Goal: Information Seeking & Learning: Learn about a topic

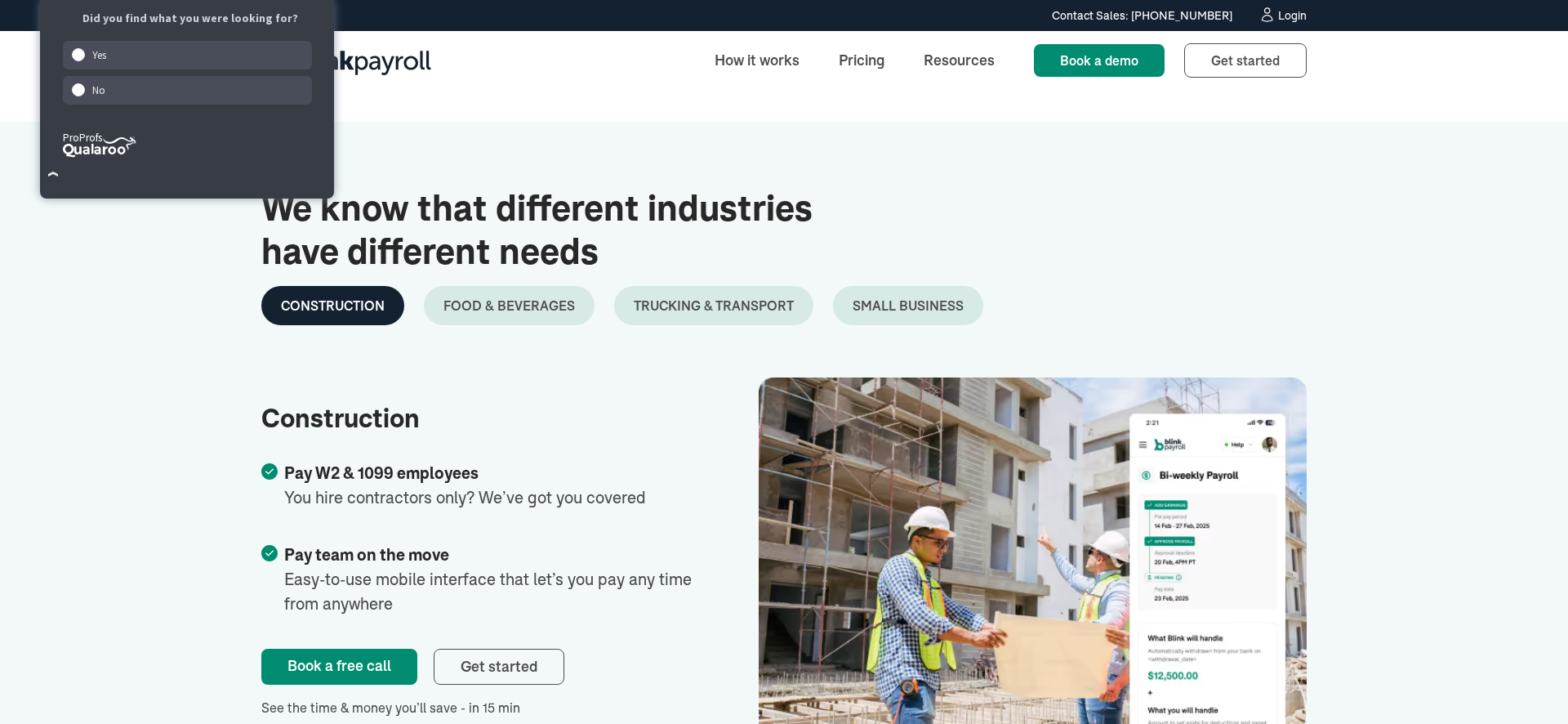
scroll to position [2591, 0]
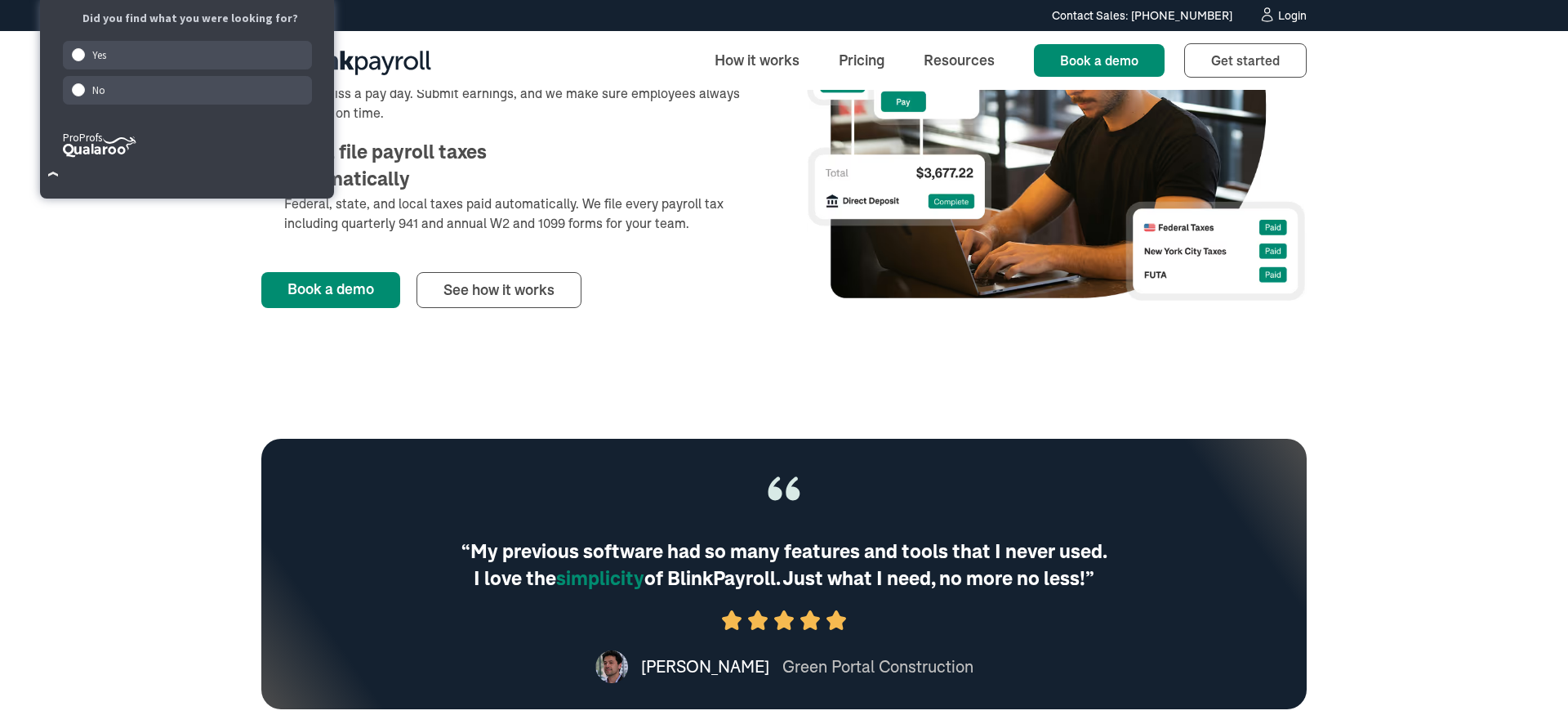
scroll to position [649, 0]
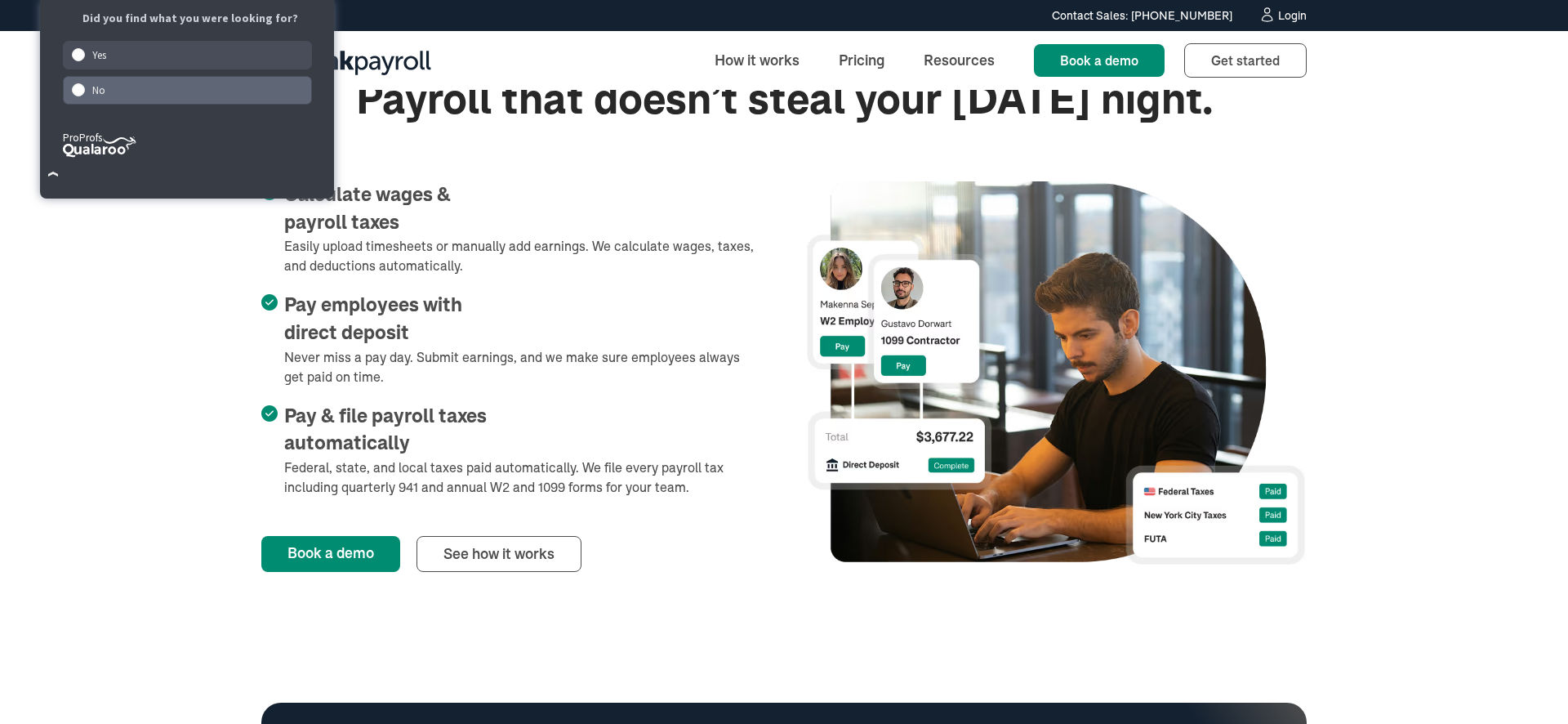
click at [225, 87] on div "No" at bounding box center [187, 90] width 250 height 28
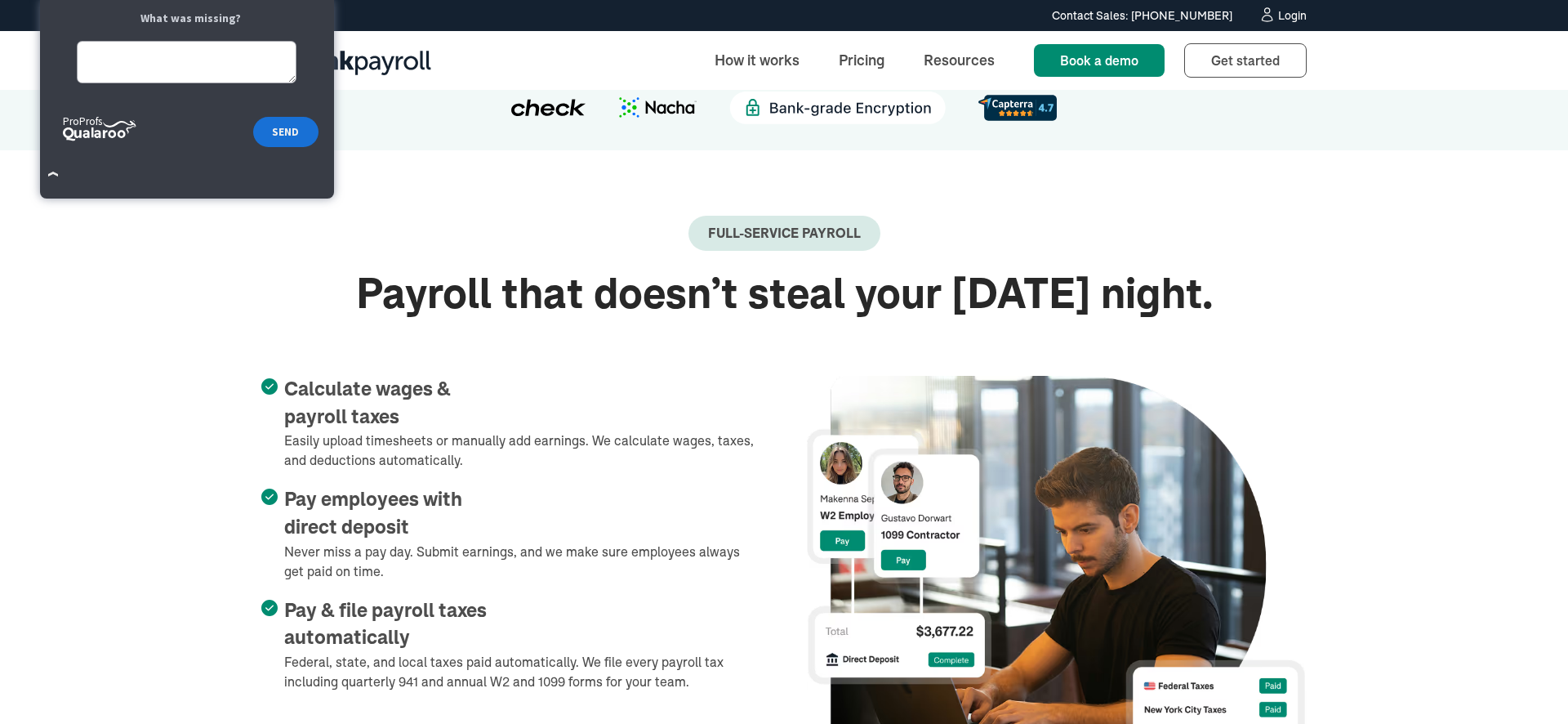
click at [534, 230] on div "Full-Service payroll" at bounding box center [784, 243] width 1045 height 55
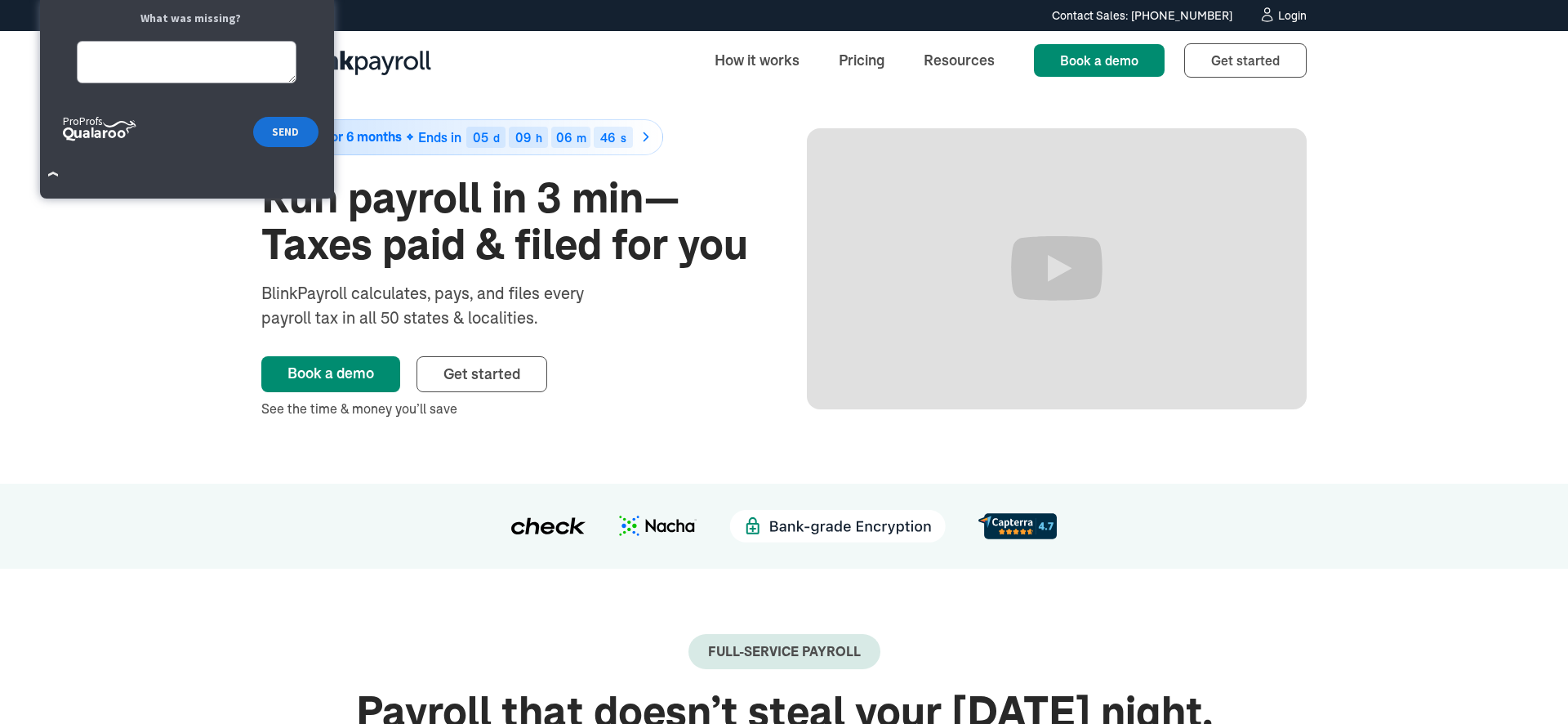
scroll to position [0, 0]
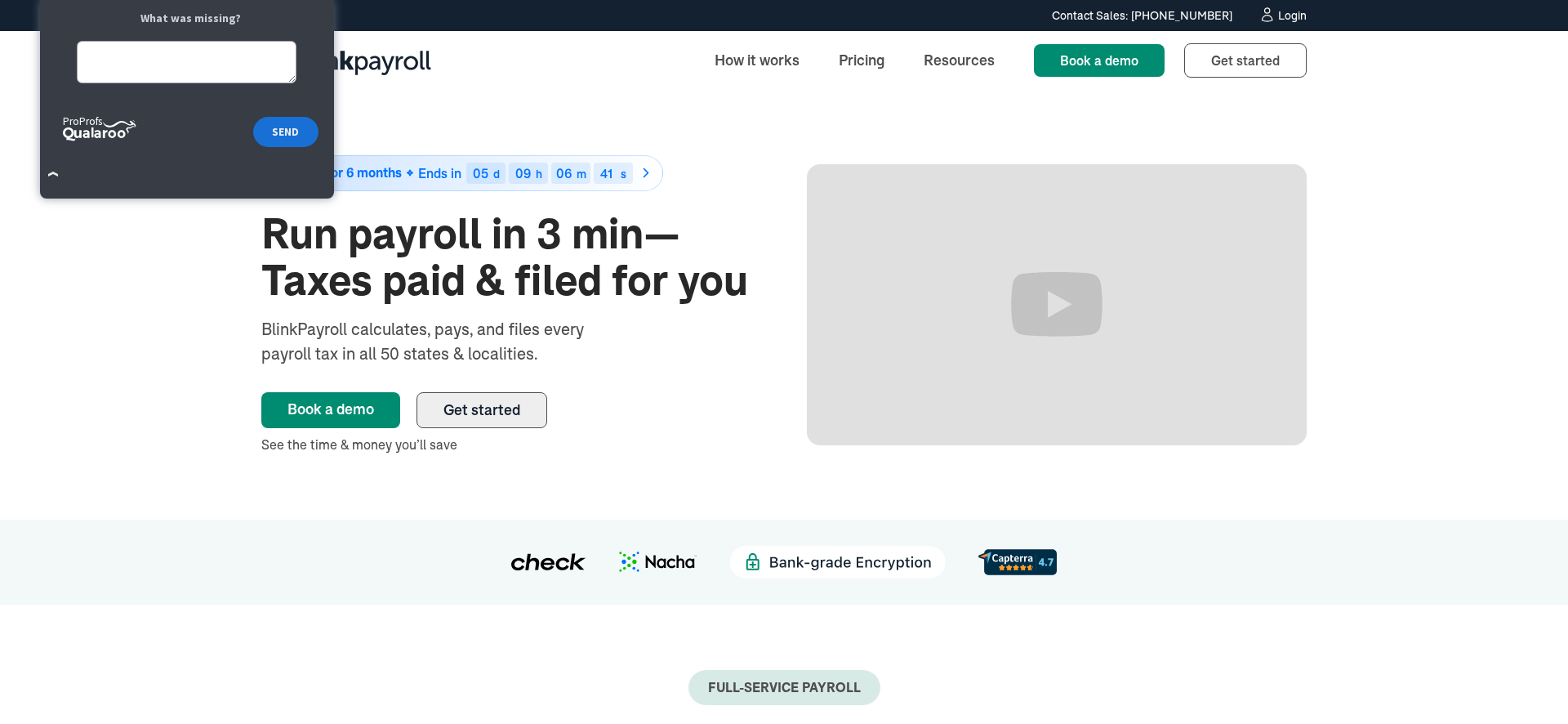
click at [493, 416] on span "Get started" at bounding box center [482, 409] width 77 height 19
click at [390, 59] on img "home" at bounding box center [346, 60] width 170 height 43
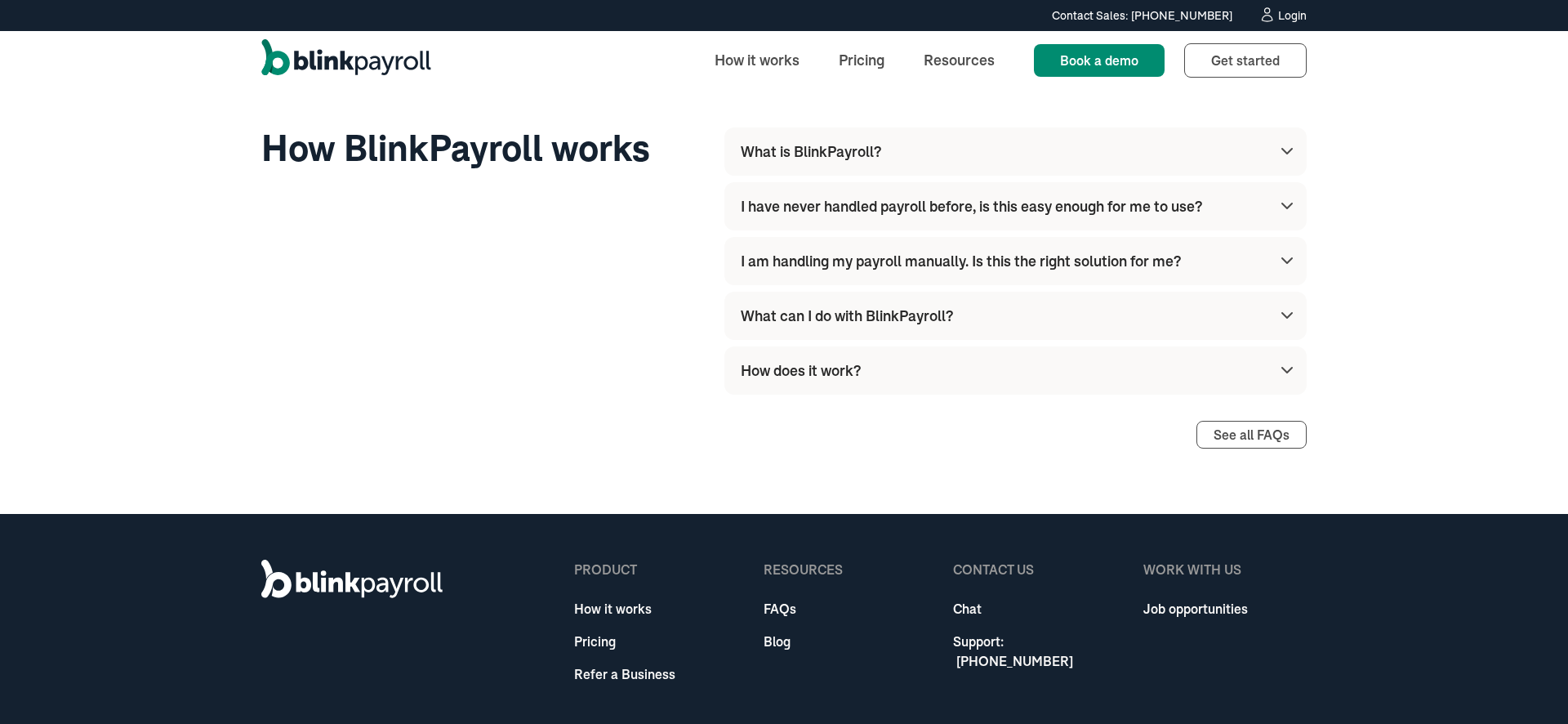
scroll to position [4512, 0]
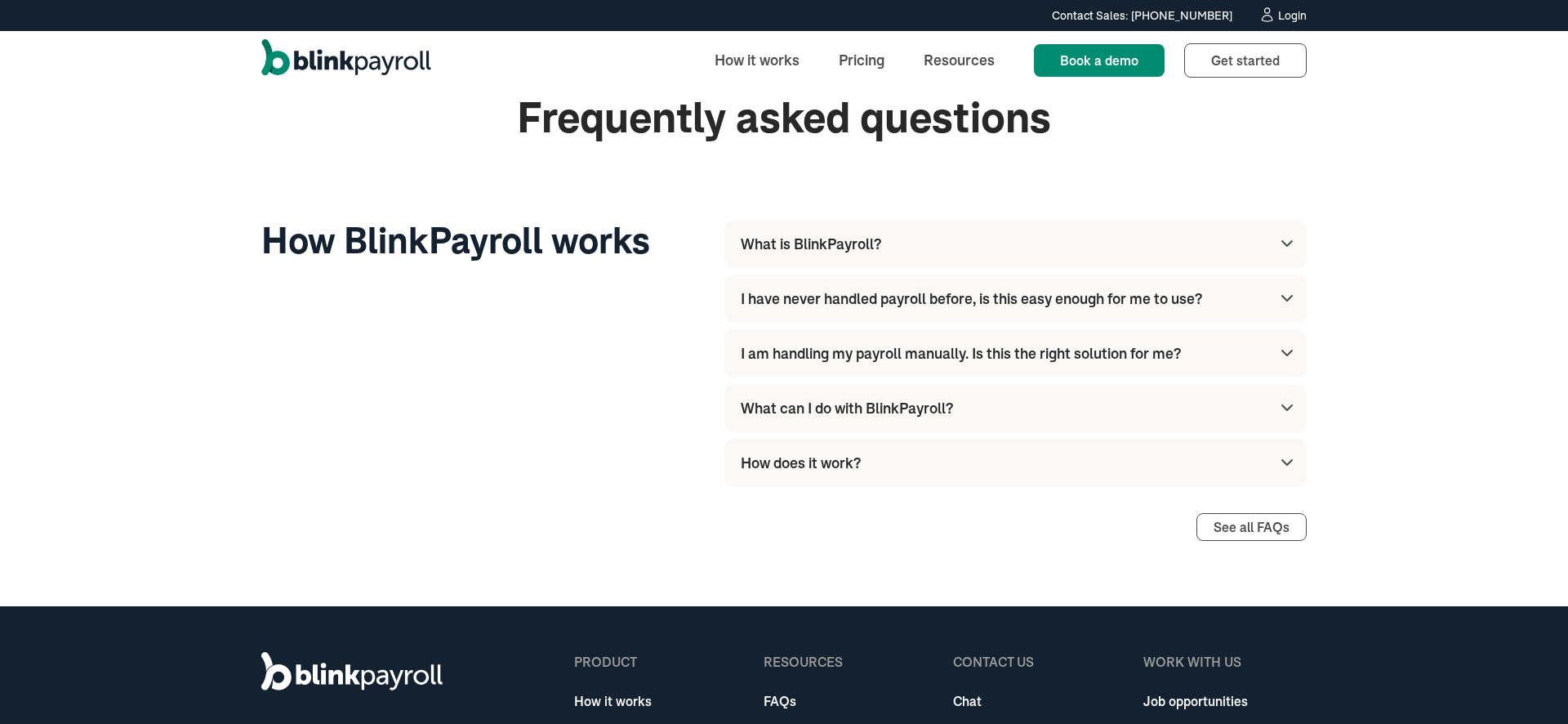
click at [812, 268] on div "What is BlinkPayroll? BlinkPayroll is an all-in-one payroll solution designed f…" at bounding box center [1015, 353] width 582 height 267
click at [815, 288] on div "I have never handled payroll before, is this easy enough for me to use?" at bounding box center [971, 299] width 461 height 22
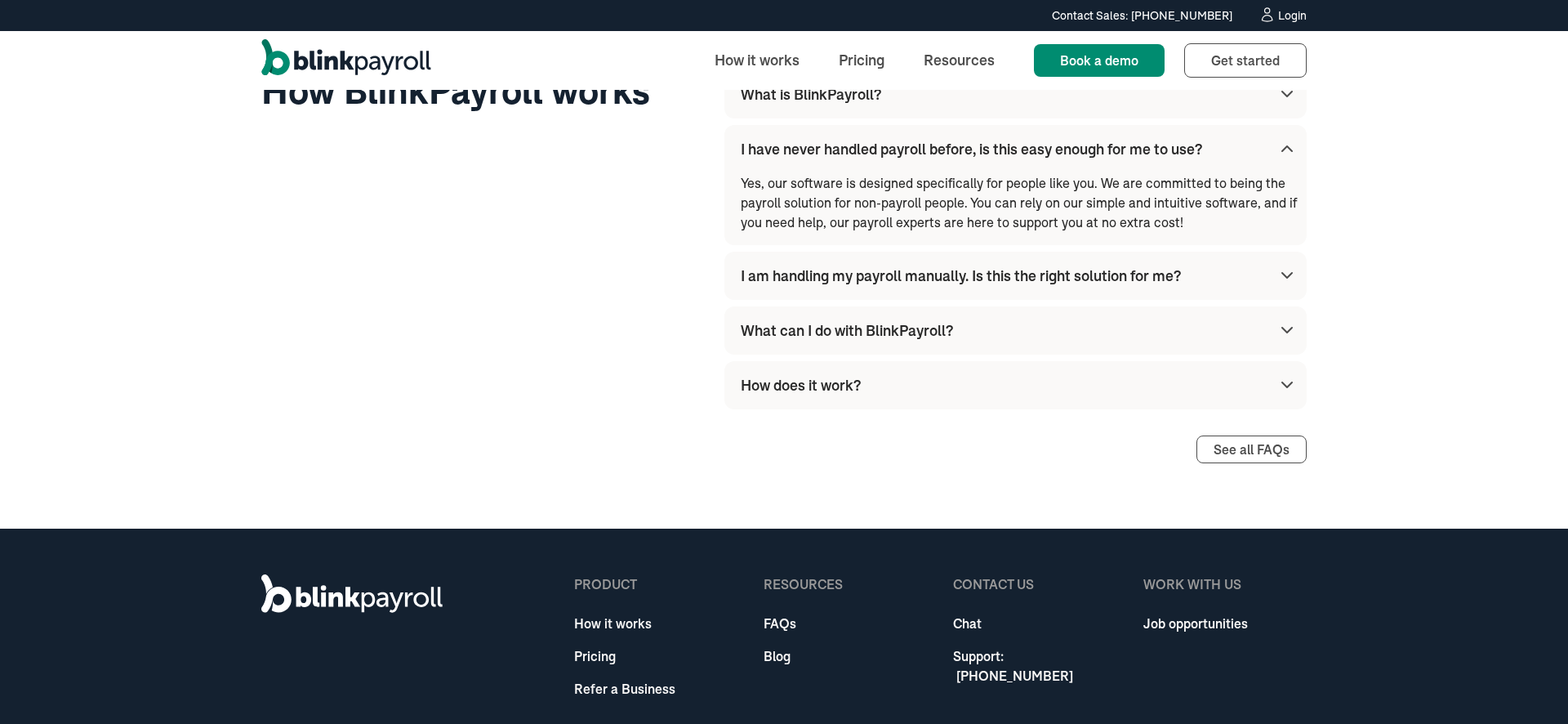
click at [838, 313] on div "What can I do with BlinkPayroll?" at bounding box center [1019, 330] width 556 height 48
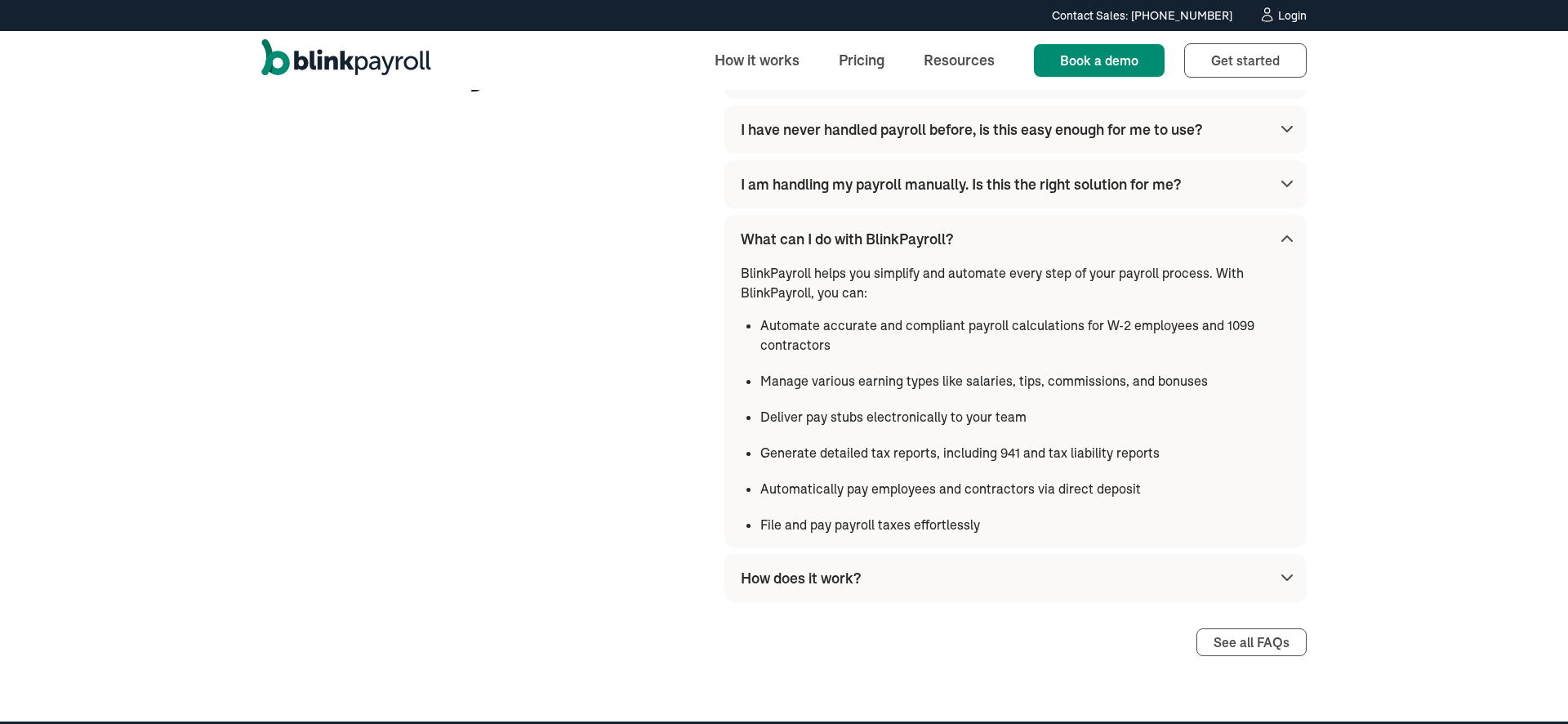
click at [858, 214] on div "What is BlinkPayroll? BlinkPayroll is an all-in-one payroll solution designed f…" at bounding box center [1015, 326] width 582 height 551
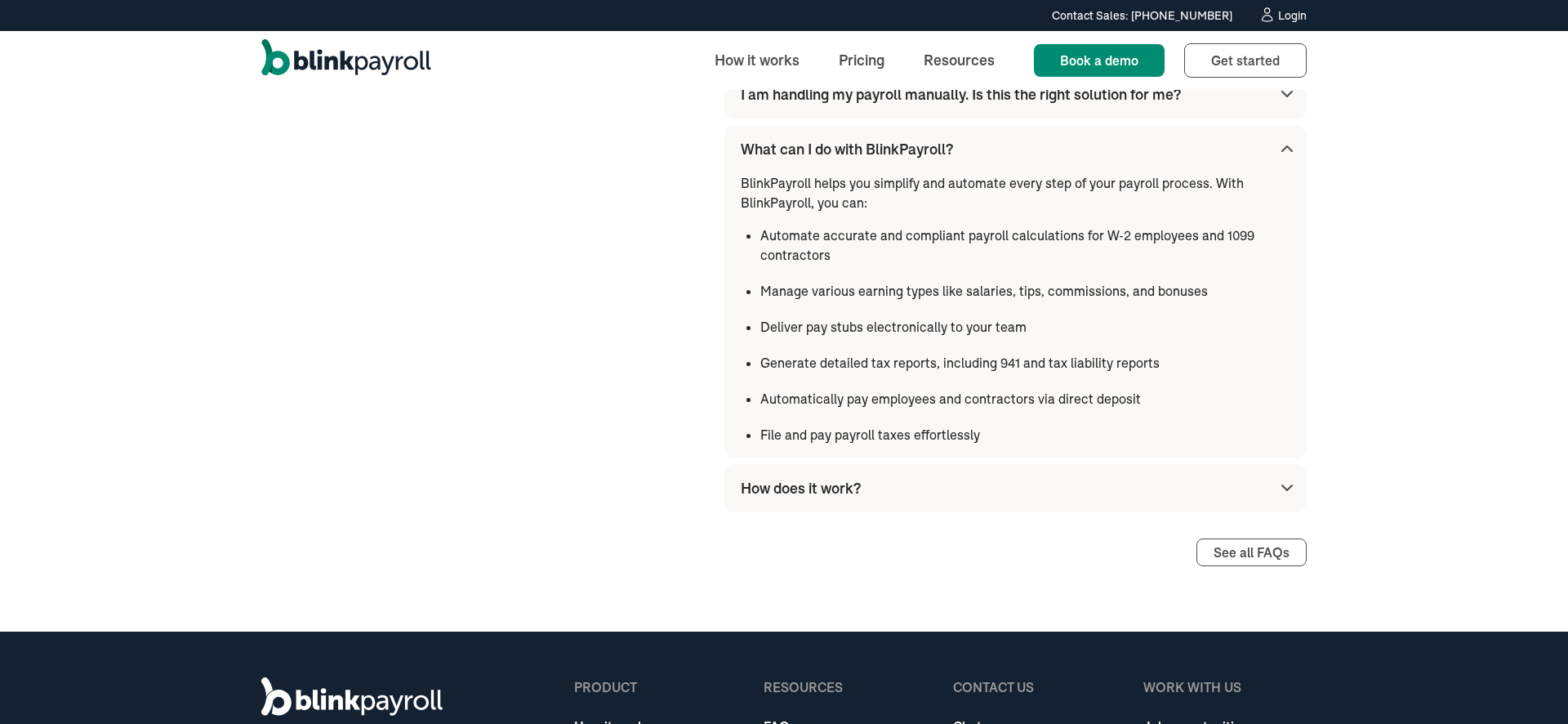
scroll to position [4694, 0]
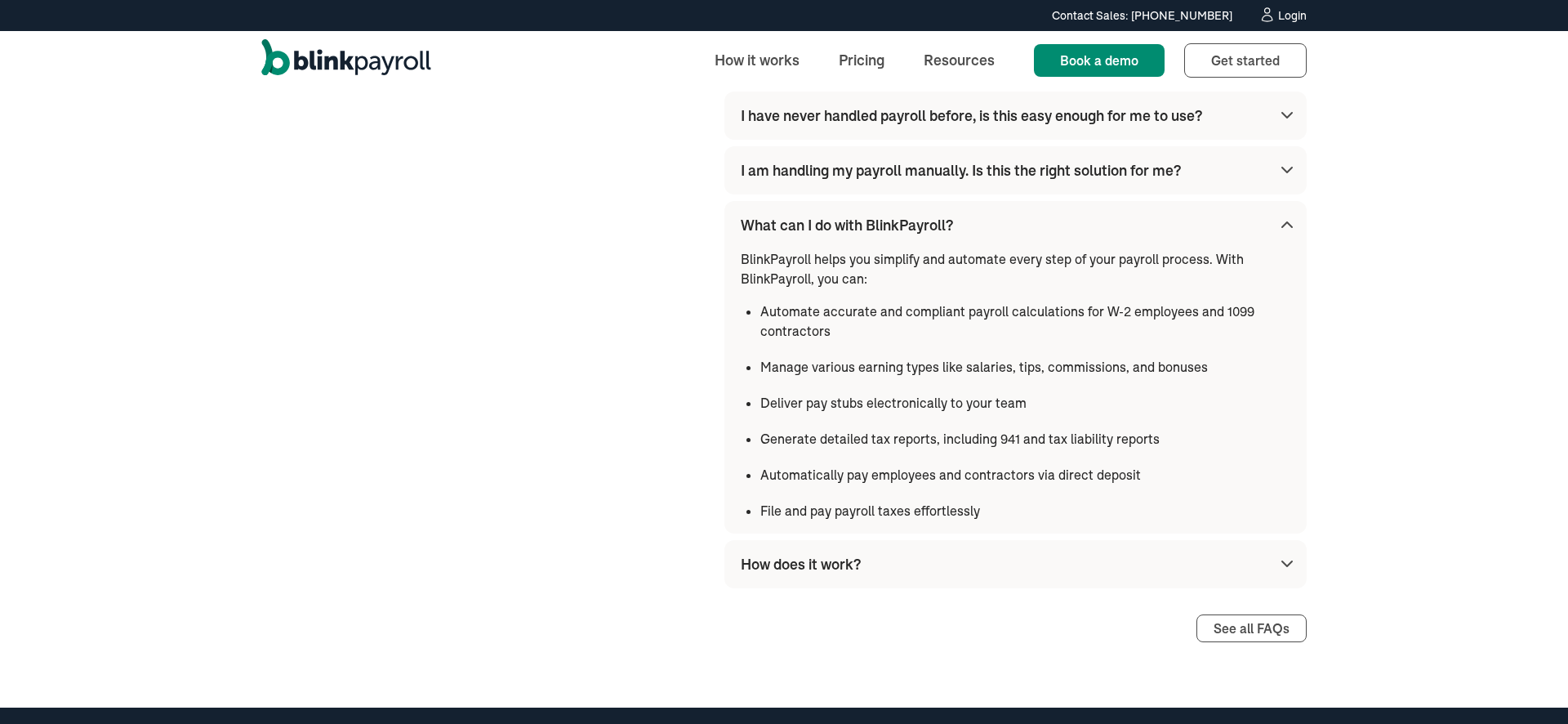
click at [870, 179] on div "I am handling my payroll manually. Is this the right solution for me?" at bounding box center [960, 170] width 440 height 22
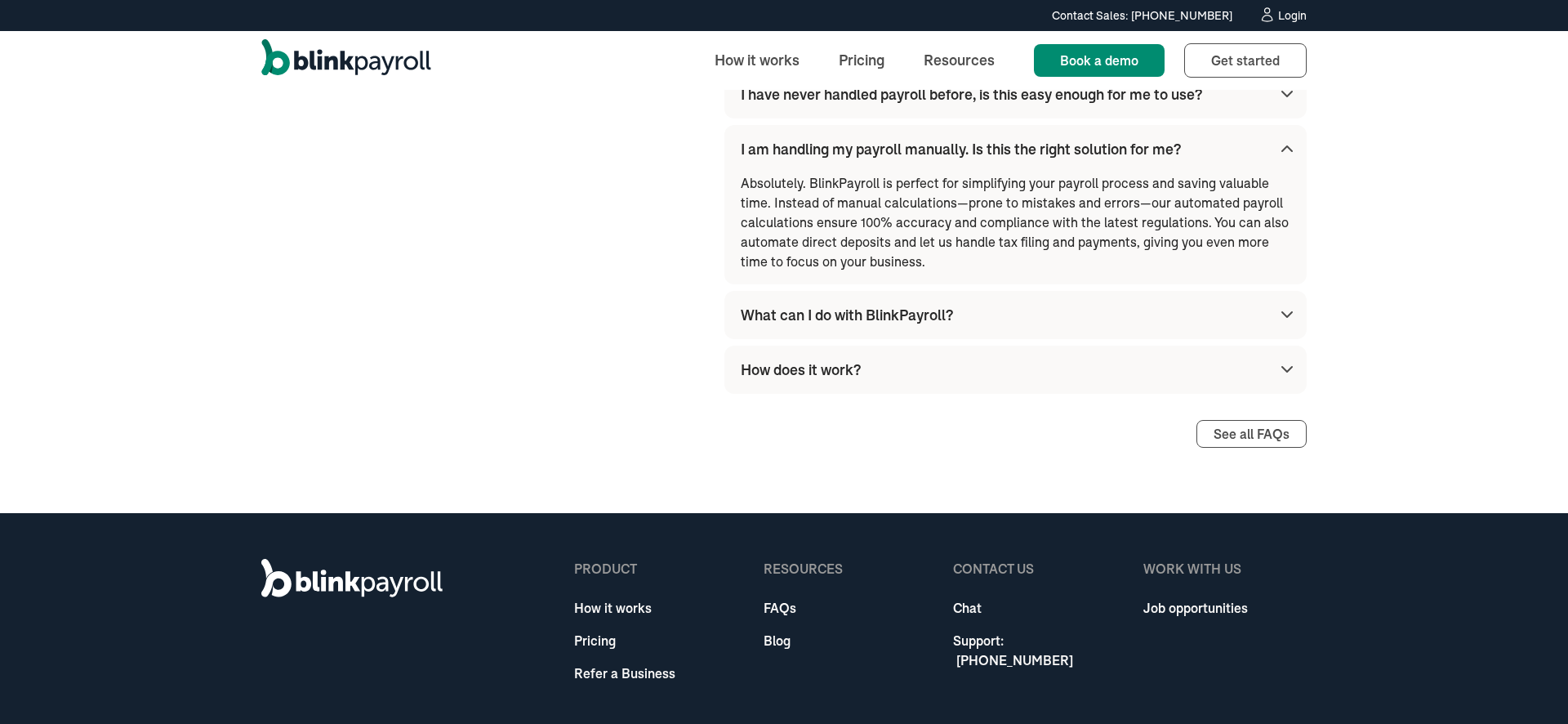
scroll to position [4804, 0]
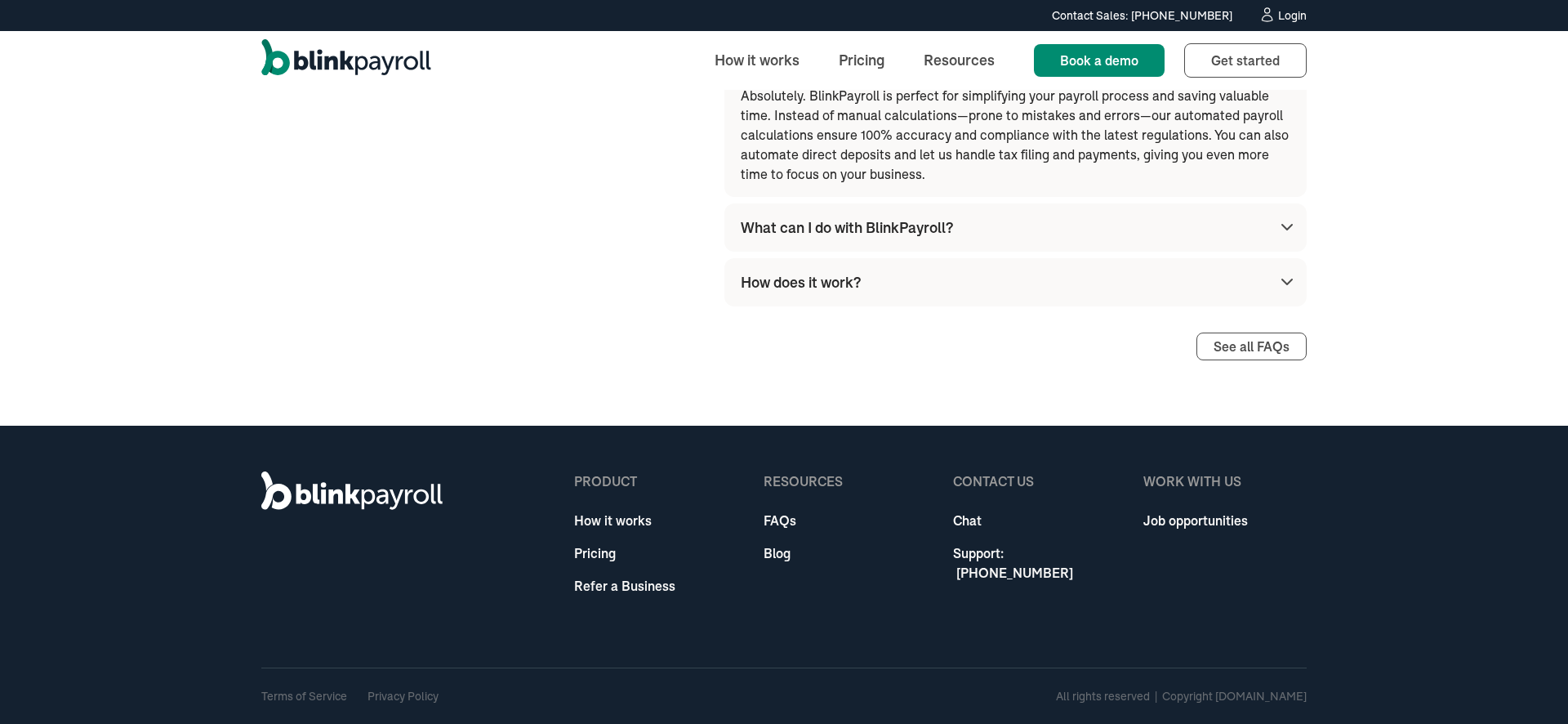
click at [770, 558] on link "Blog" at bounding box center [803, 553] width 79 height 20
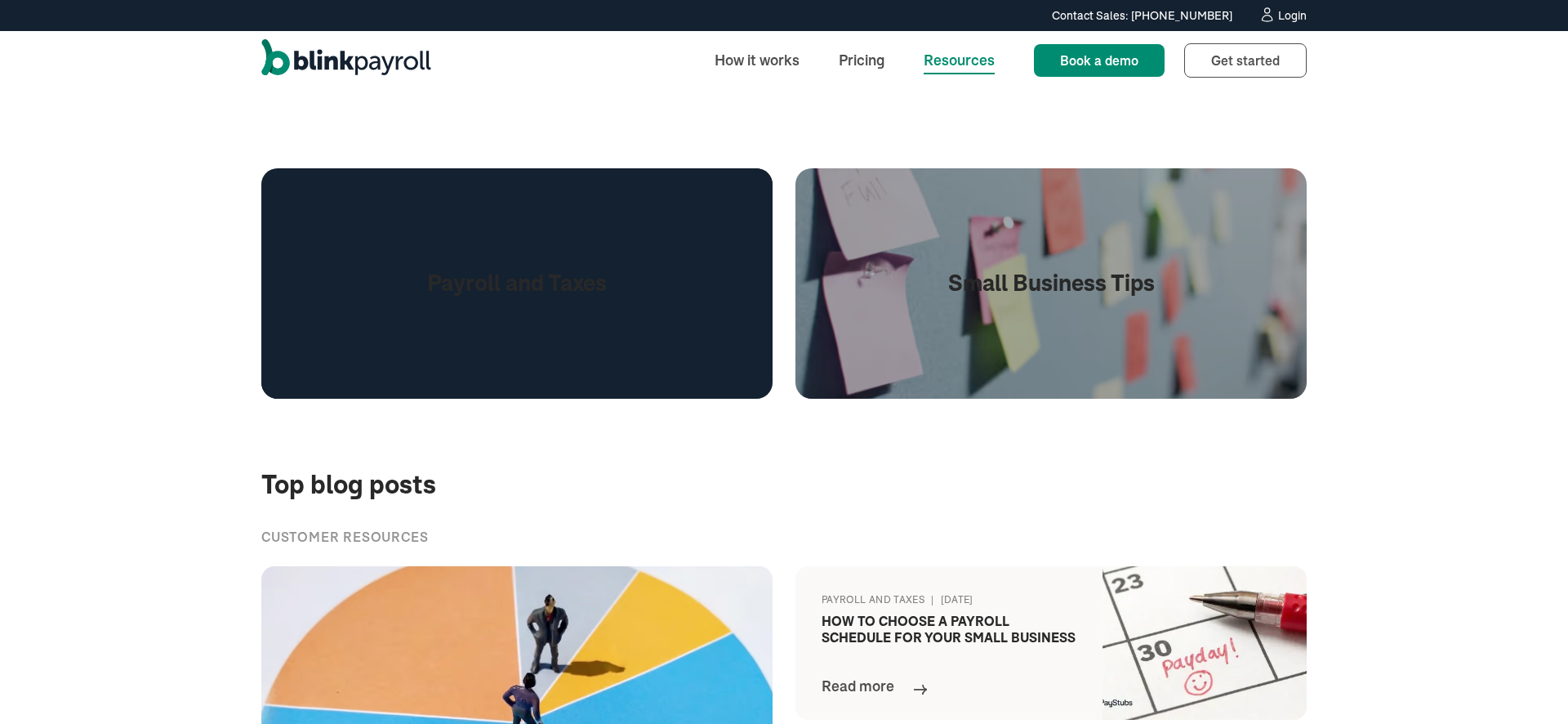
scroll to position [206, 0]
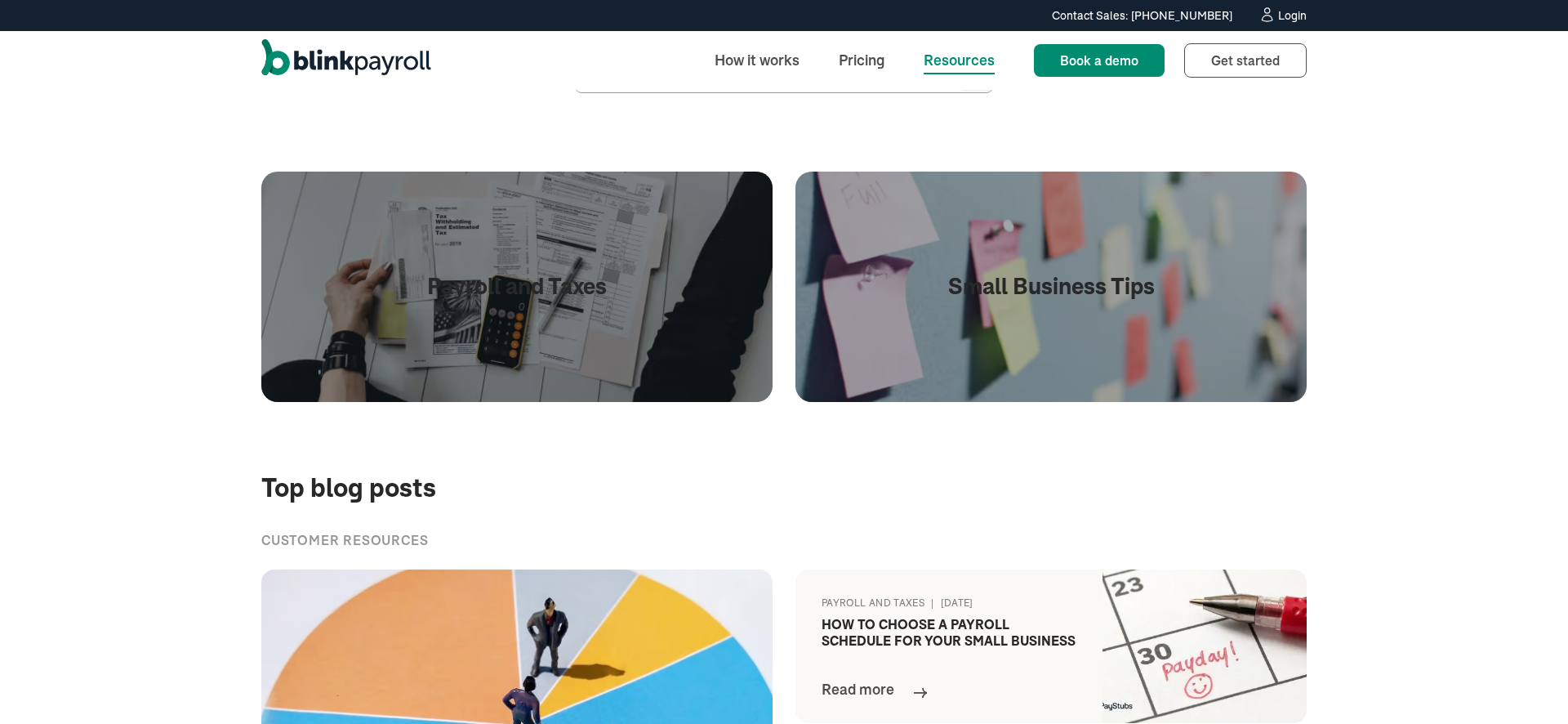
click at [881, 623] on h3 "How to Choose a Payroll Schedule for Your Small Business" at bounding box center [949, 632] width 255 height 31
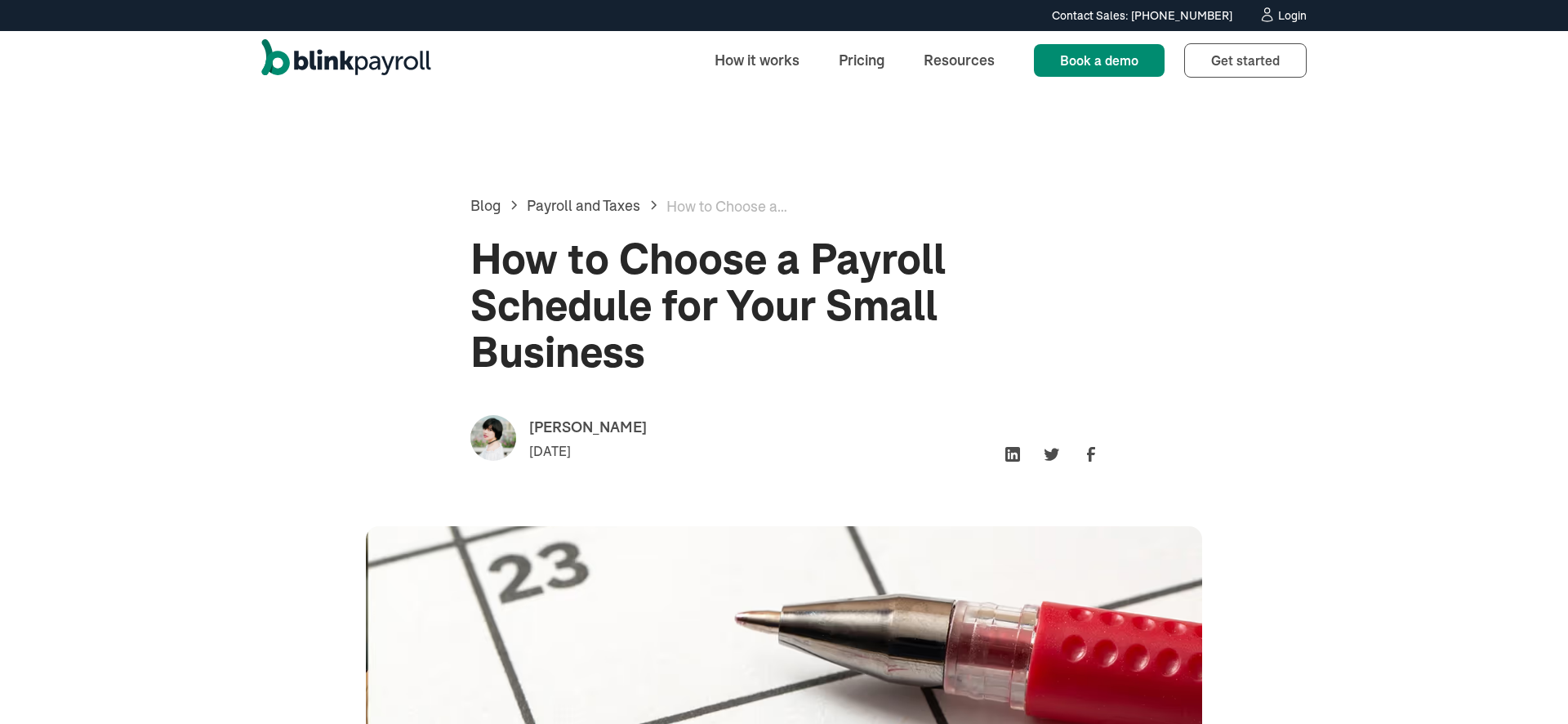
click at [552, 426] on div "[PERSON_NAME]" at bounding box center [588, 426] width 118 height 22
click at [673, 372] on h1 "How to Choose a Payroll Schedule for Your Small Business" at bounding box center [783, 306] width 627 height 141
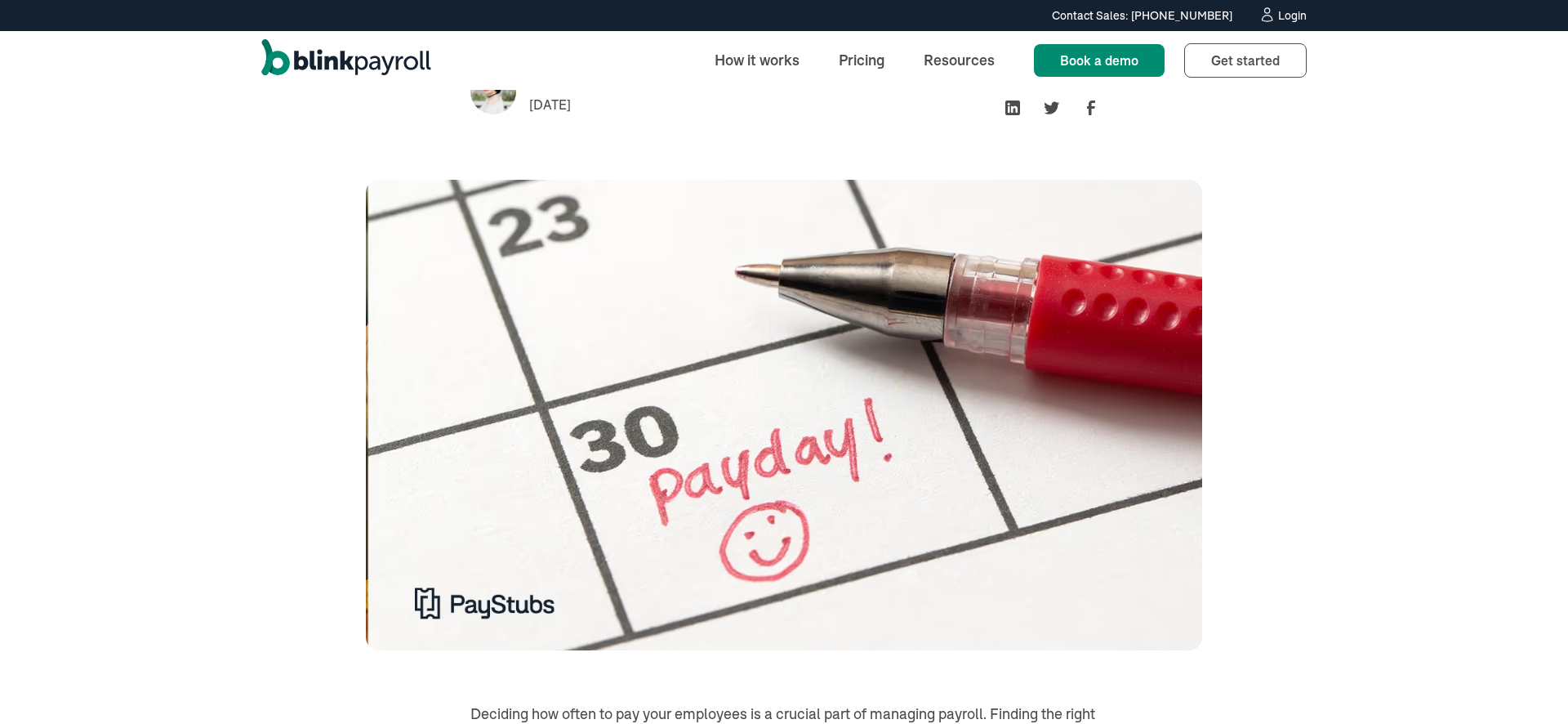
click at [1010, 107] on link at bounding box center [1009, 104] width 20 height 20
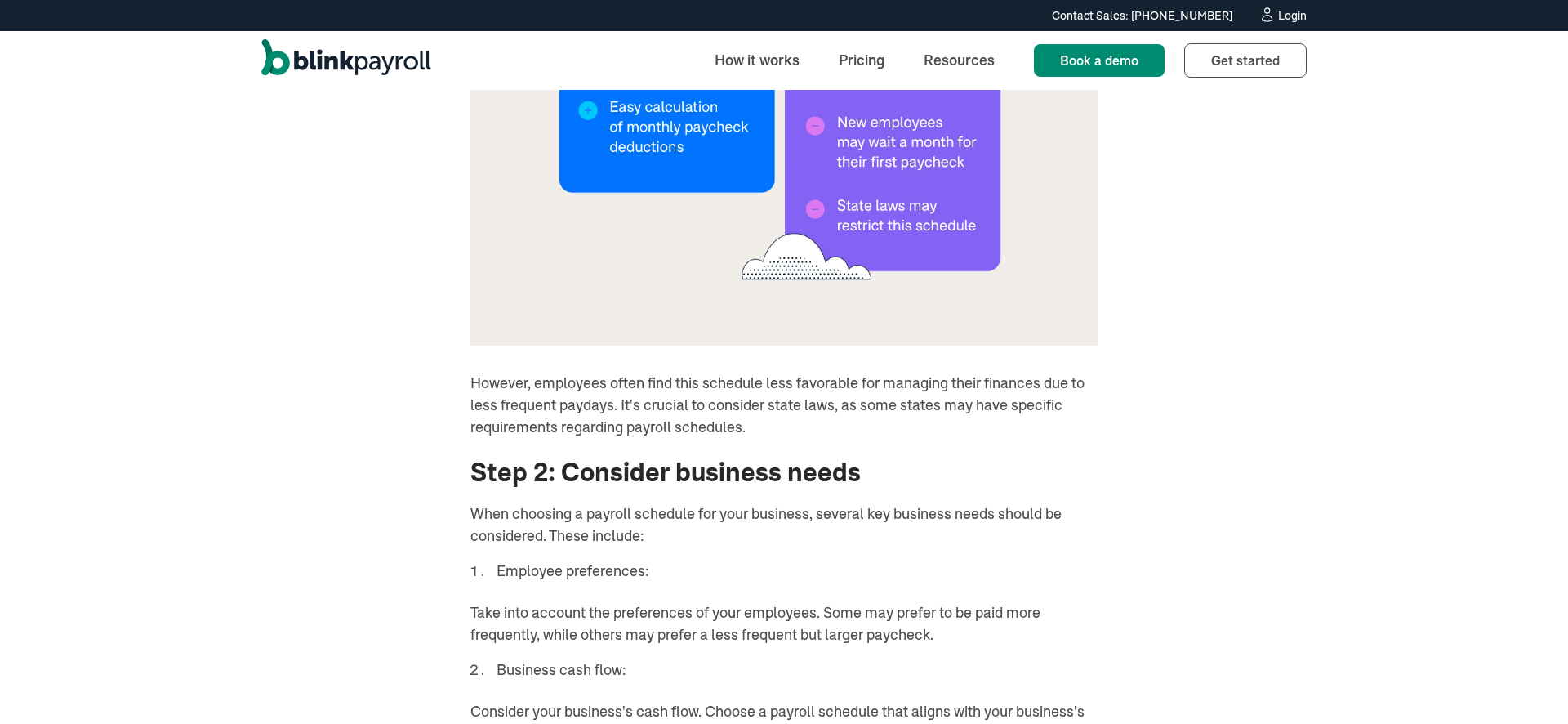
scroll to position [5637, 0]
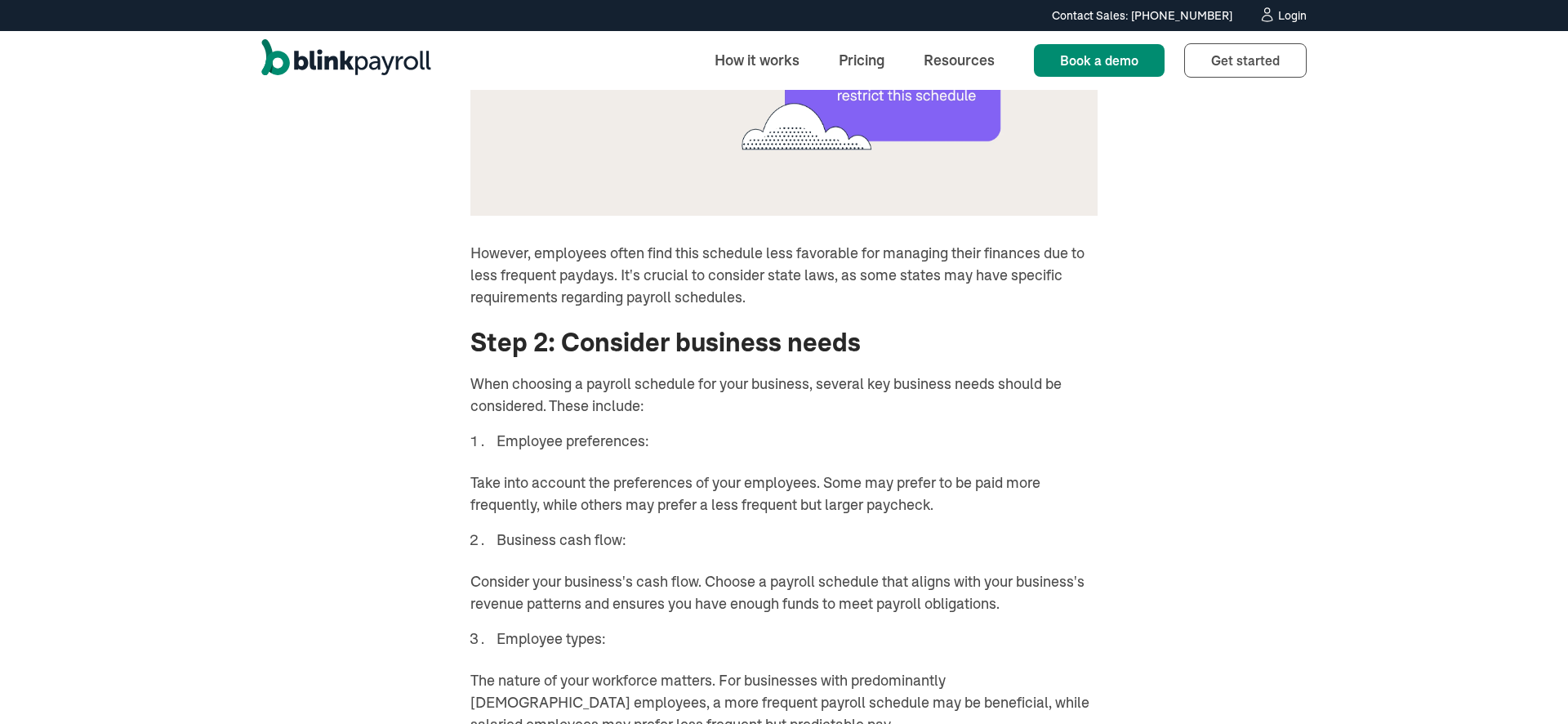
click at [383, 68] on img "home" at bounding box center [346, 60] width 170 height 43
